Goal: Transaction & Acquisition: Download file/media

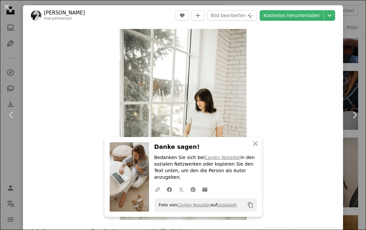
scroll to position [4619, 0]
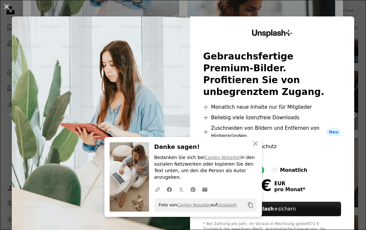
click at [7, 5] on button "An X shape" at bounding box center [7, 7] width 8 height 8
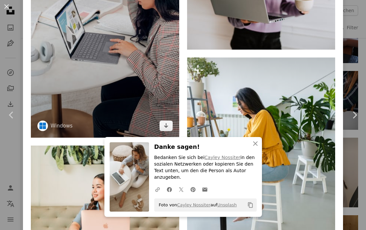
scroll to position [5499, 0]
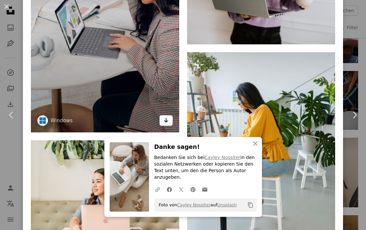
click at [165, 119] on icon "Arrow pointing down" at bounding box center [165, 120] width 5 height 8
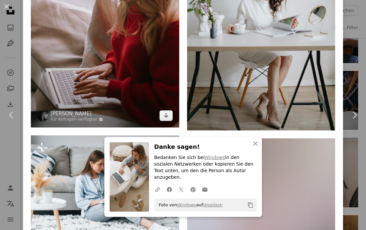
scroll to position [5995, 0]
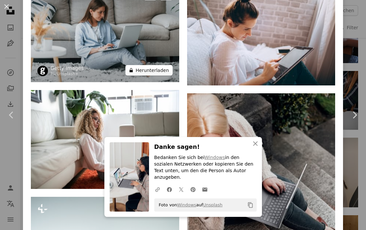
click at [165, 68] on button "A lock Herunterladen" at bounding box center [148, 70] width 47 height 11
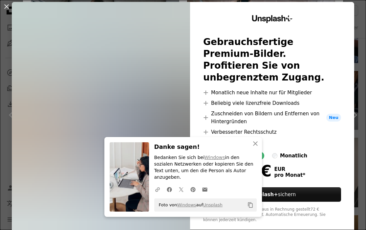
scroll to position [28, 0]
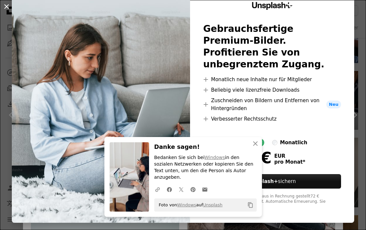
click at [6, 4] on button "An X shape" at bounding box center [7, 7] width 8 height 8
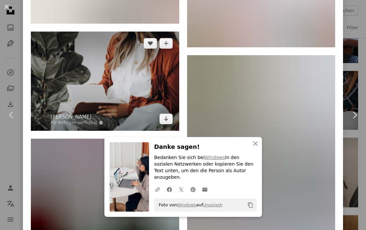
scroll to position [7050, 0]
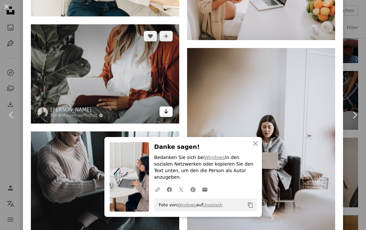
click at [164, 107] on icon "Arrow pointing down" at bounding box center [165, 111] width 5 height 8
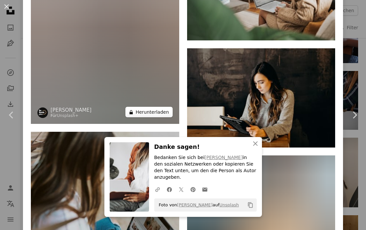
scroll to position [7388, 0]
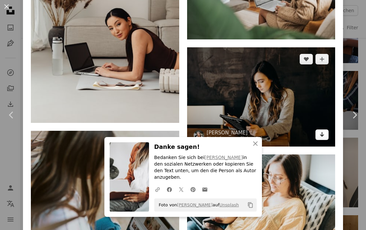
click at [321, 134] on link "Arrow pointing down" at bounding box center [321, 134] width 13 height 11
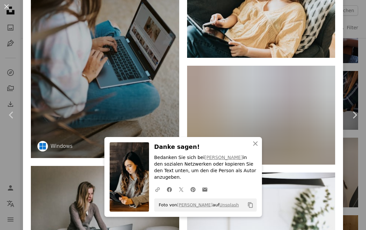
scroll to position [7591, 0]
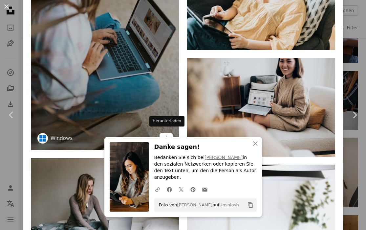
click at [169, 133] on link "Arrow pointing down" at bounding box center [166, 138] width 13 height 11
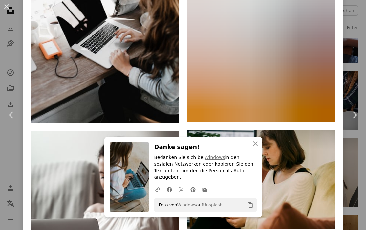
scroll to position [8065, 0]
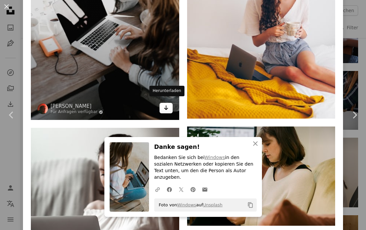
click at [168, 106] on icon "Arrow pointing down" at bounding box center [165, 108] width 5 height 8
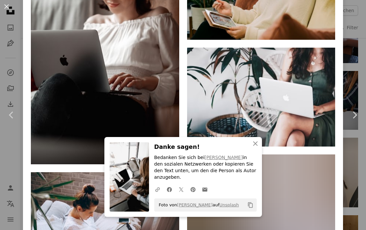
scroll to position [8287, 0]
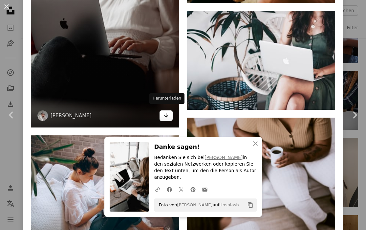
click at [167, 113] on icon "Herunterladen" at bounding box center [166, 115] width 4 height 5
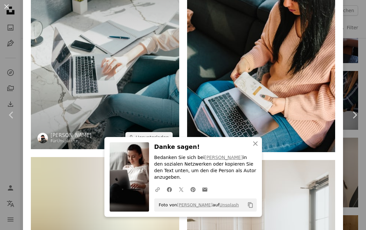
scroll to position [8935, 0]
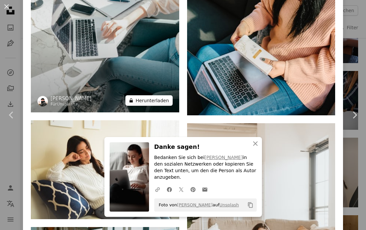
click at [160, 97] on button "A lock Herunterladen" at bounding box center [148, 100] width 47 height 11
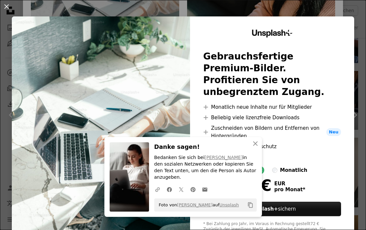
drag, startPoint x: 9, startPoint y: 9, endPoint x: 61, endPoint y: 33, distance: 57.4
click at [9, 9] on button "An X shape" at bounding box center [7, 7] width 8 height 8
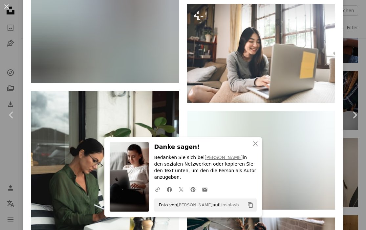
scroll to position [9728, 0]
